Goal: Information Seeking & Learning: Learn about a topic

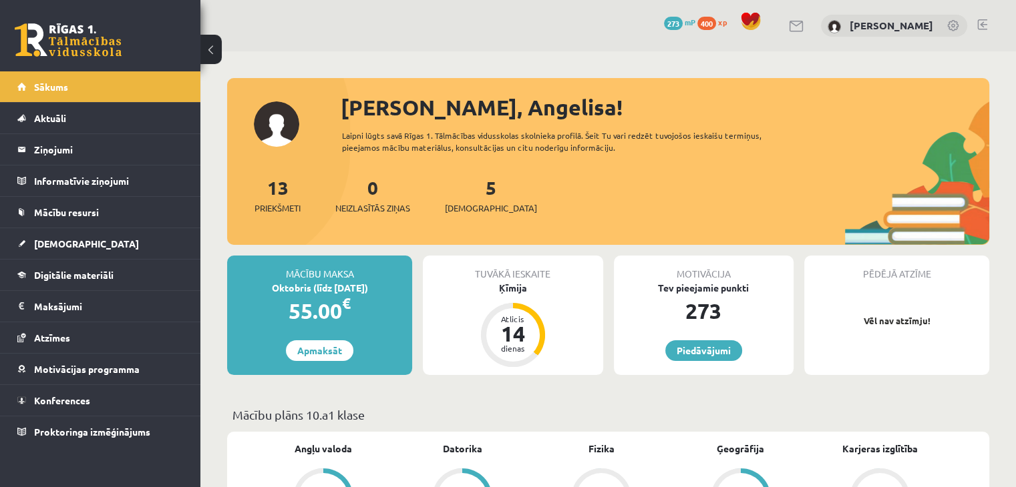
click at [67, 46] on link at bounding box center [68, 39] width 107 height 33
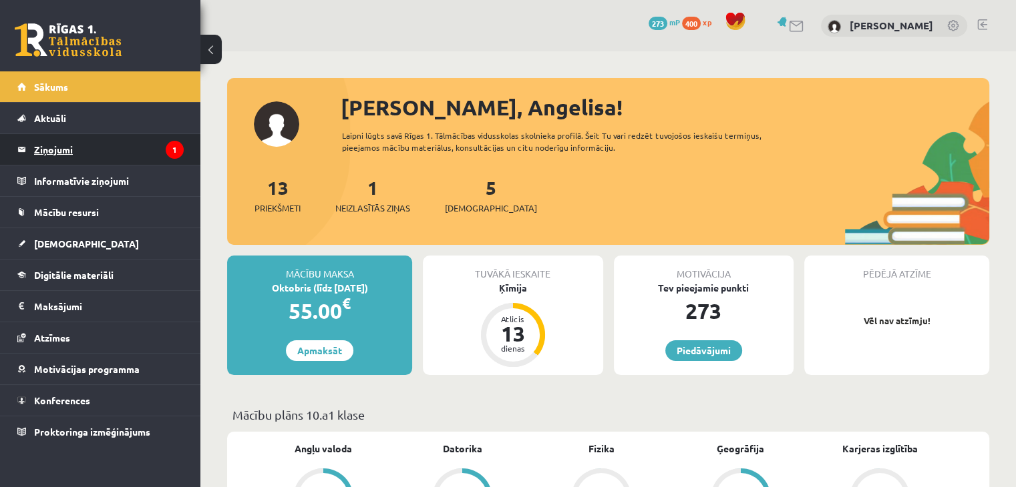
click at [85, 142] on legend "Ziņojumi 1" at bounding box center [109, 149] width 150 height 31
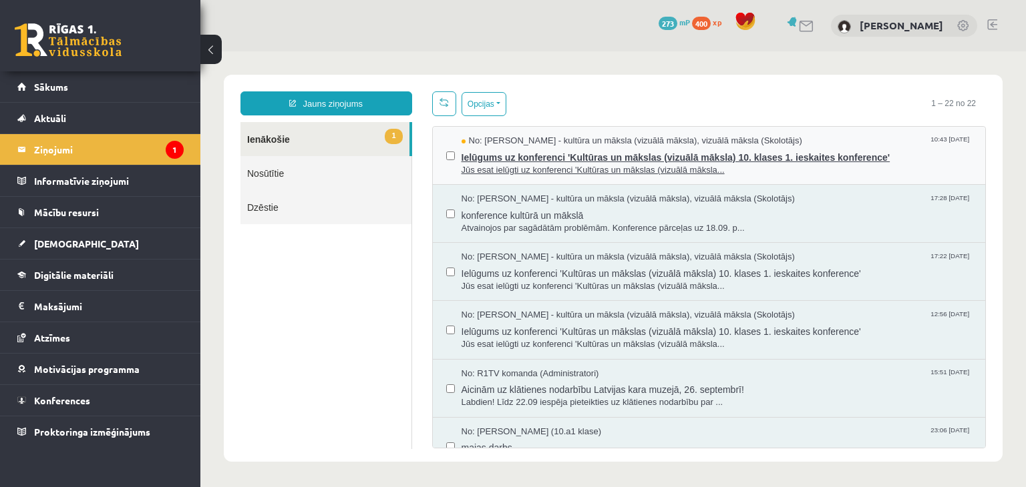
click at [501, 168] on span "Jūs esat ielūgti uz konferenci 'Kultūras un mākslas (vizuālā māksla..." at bounding box center [716, 170] width 511 height 13
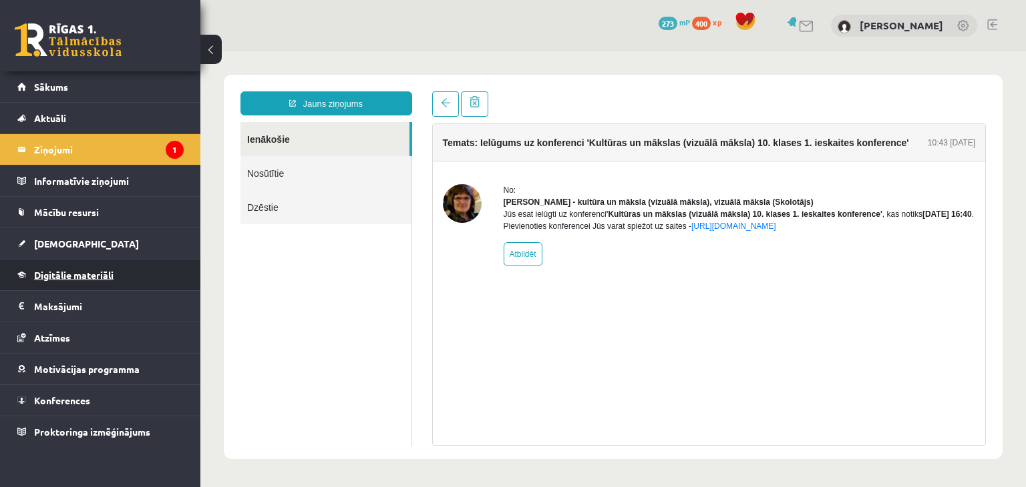
click at [70, 274] on span "Digitālie materiāli" at bounding box center [73, 275] width 79 height 12
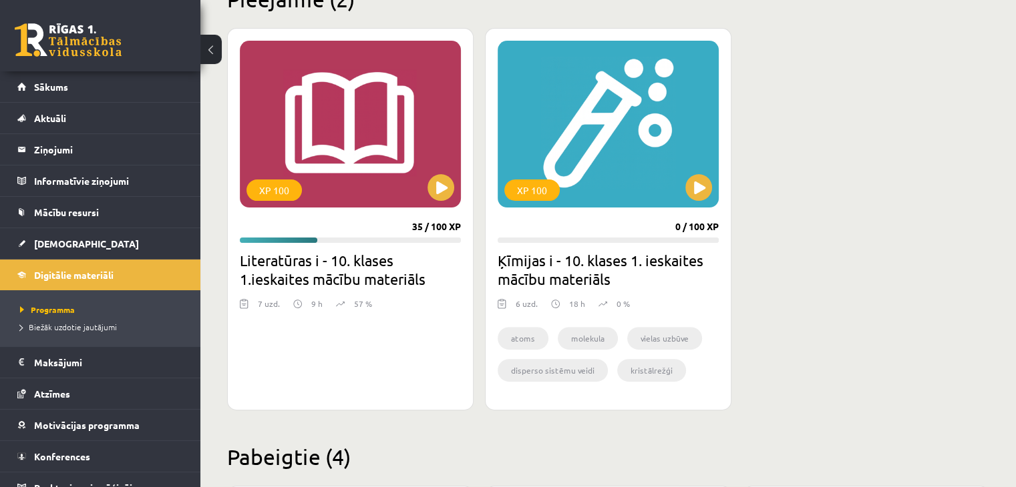
scroll to position [358, 0]
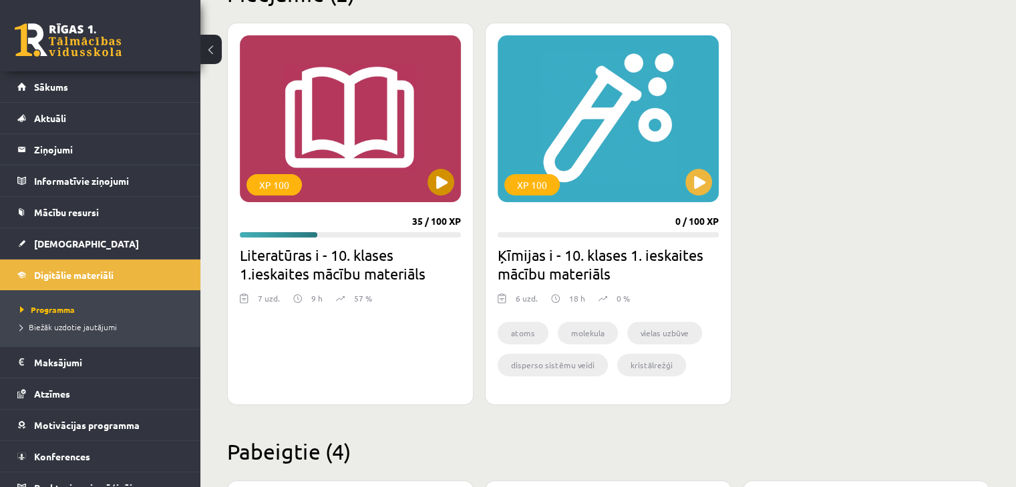
click at [425, 194] on div "XP 100" at bounding box center [350, 118] width 221 height 167
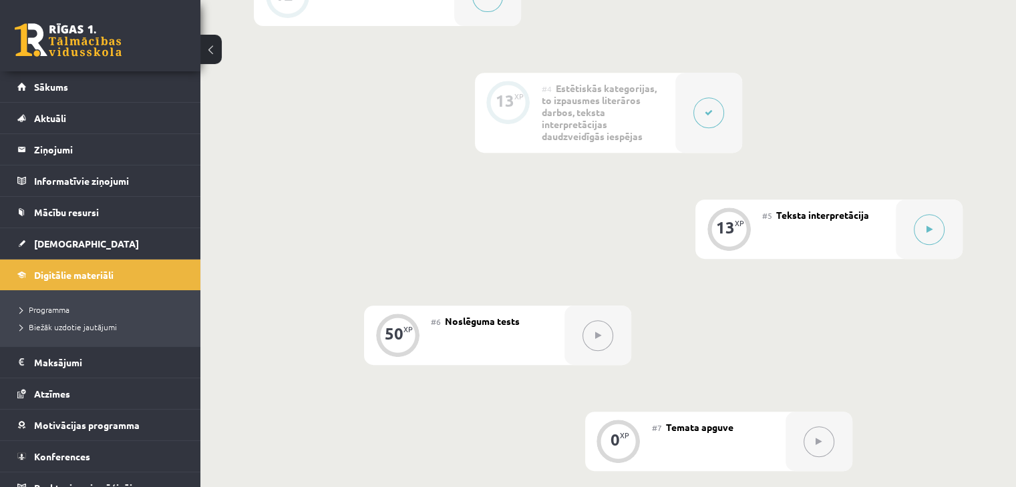
click at [887, 361] on div "0 XP #1 Pirms sāc mācīties. Ievada daļa. 12 XP #2 Jēdzieni 12 XP #3 Kas ir lite…" at bounding box center [608, 112] width 708 height 717
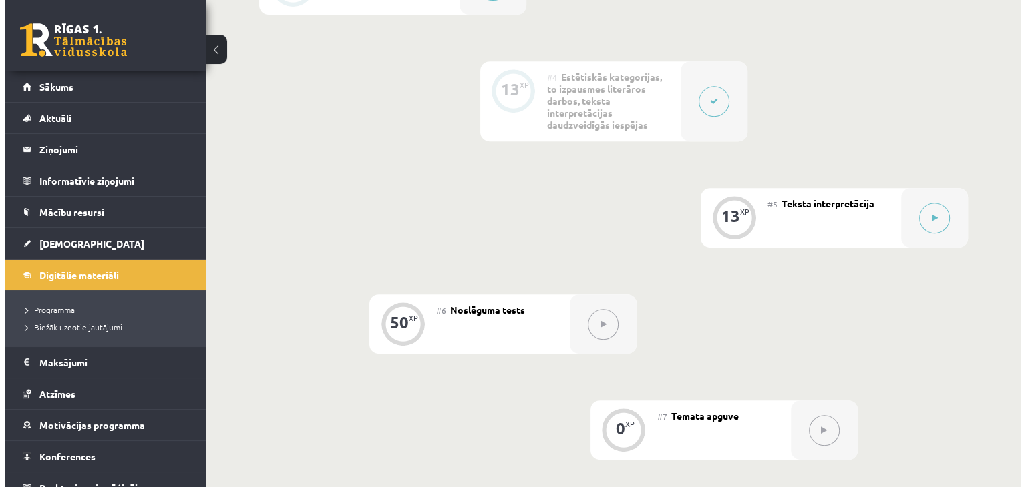
scroll to position [612, 0]
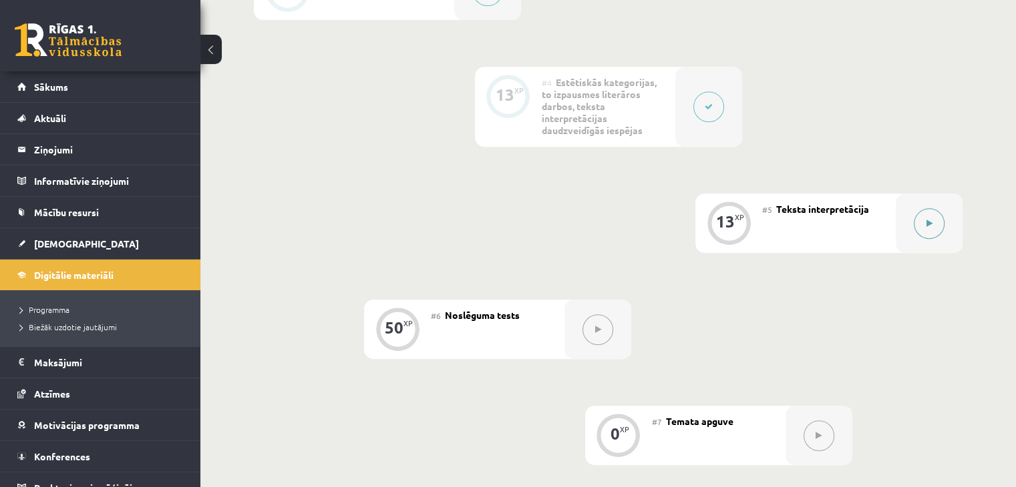
click at [913, 233] on div at bounding box center [928, 223] width 67 height 59
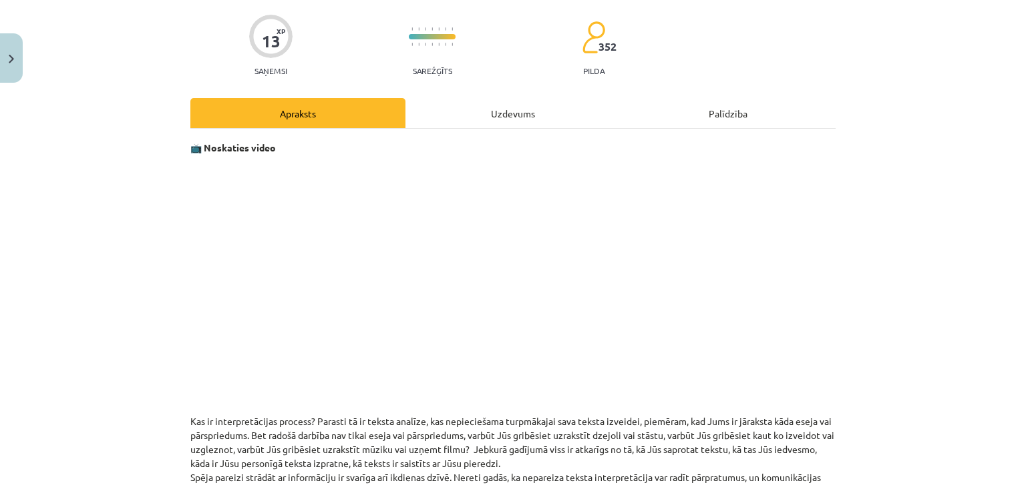
scroll to position [0, 0]
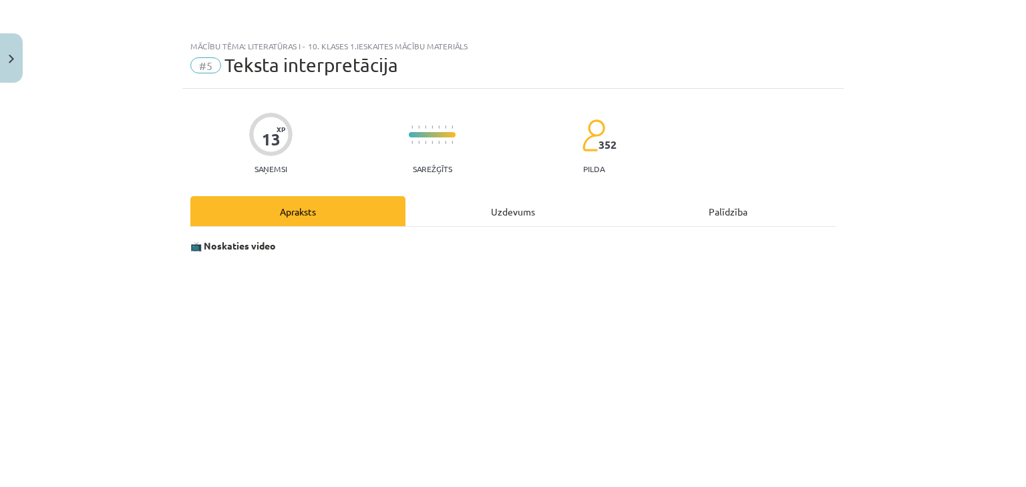
click at [507, 197] on div "Uzdevums" at bounding box center [512, 211] width 215 height 30
